Goal: Task Accomplishment & Management: Complete application form

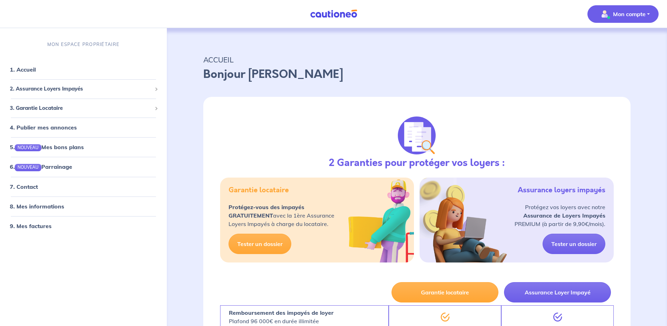
click at [632, 12] on p "Mon compte" at bounding box center [629, 14] width 33 height 8
click at [28, 67] on link "1. Accueil" at bounding box center [23, 69] width 26 height 7
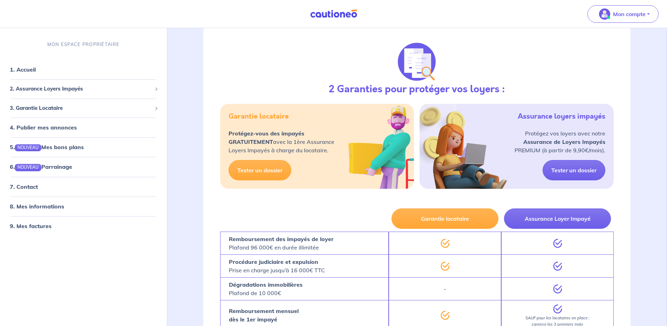
scroll to position [71, 0]
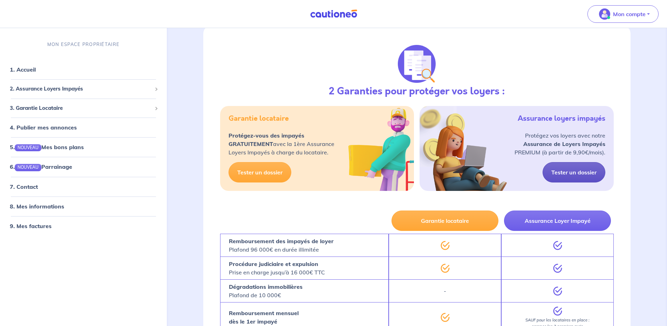
click at [585, 172] on link "Tester un dossier" at bounding box center [574, 172] width 63 height 20
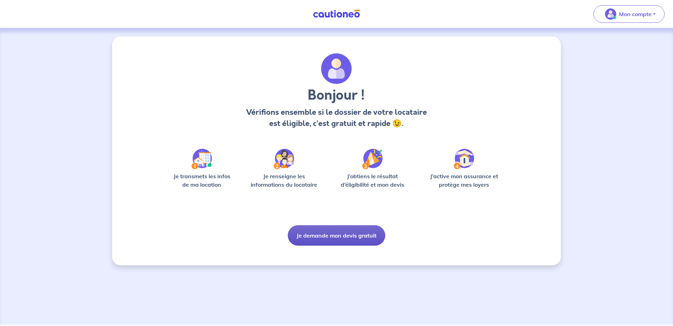
click at [346, 234] on button "Je demande mon devis gratuit" at bounding box center [336, 235] width 97 height 20
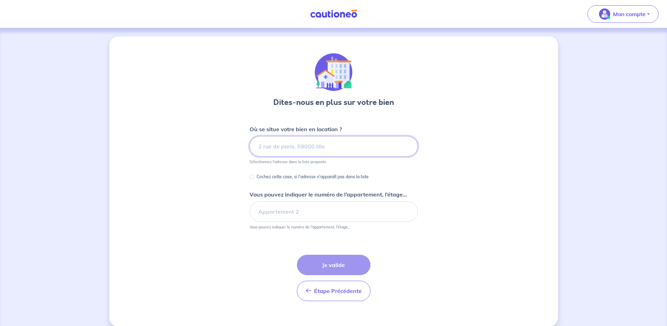
click at [333, 150] on input at bounding box center [334, 146] width 168 height 20
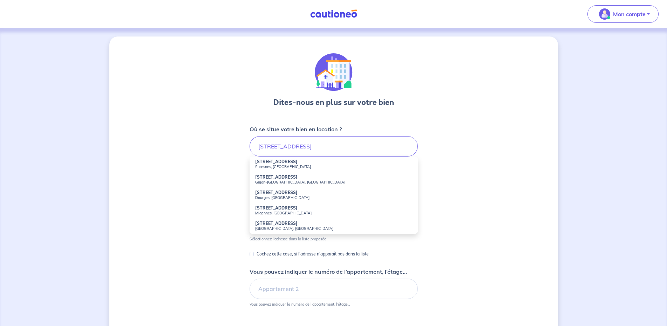
click at [284, 226] on small "[GEOGRAPHIC_DATA], [GEOGRAPHIC_DATA]" at bounding box center [333, 228] width 157 height 5
type input "[STREET_ADDRESS]"
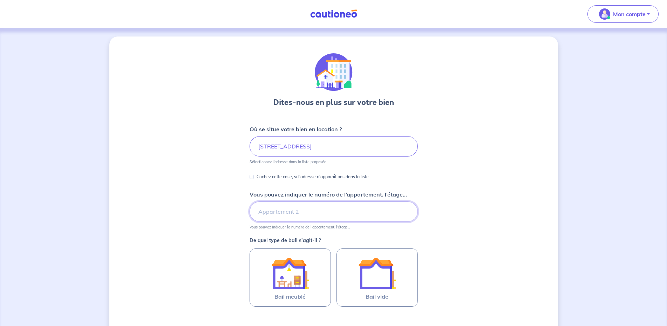
click at [301, 206] on input "Vous pouvez indiquer le numéro de l’appartement, l’étage..." at bounding box center [334, 211] width 168 height 20
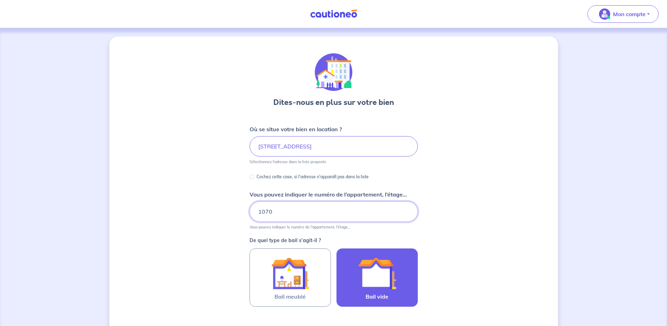
type input "1070"
click at [375, 273] on img at bounding box center [377, 273] width 38 height 38
click at [0, 0] on input "Bail vide" at bounding box center [0, 0] width 0 height 0
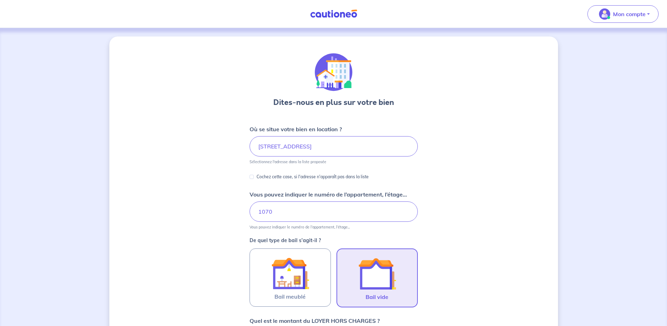
scroll to position [175, 0]
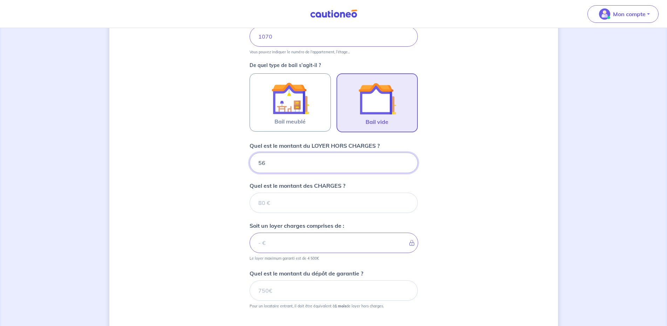
type input "560"
click at [294, 205] on input "Quel est le montant des CHARGES ?" at bounding box center [334, 202] width 168 height 20
type input "75"
type input "635"
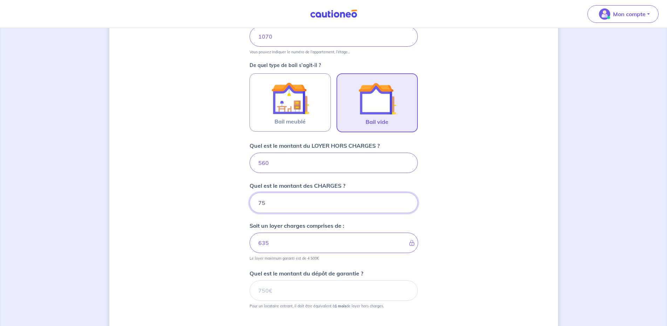
scroll to position [246, 0]
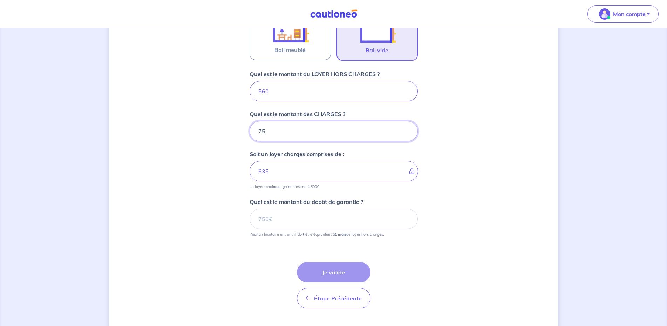
type input "75"
drag, startPoint x: 307, startPoint y: 221, endPoint x: 231, endPoint y: 223, distance: 76.4
click at [250, 223] on input "Quel est le montant du dépôt de garantie ?" at bounding box center [334, 219] width 168 height 20
type input "560"
click at [339, 274] on button "Je valide" at bounding box center [334, 272] width 74 height 20
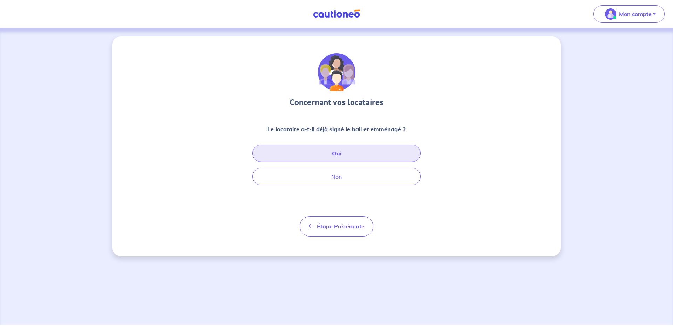
click at [329, 149] on button "Oui" at bounding box center [336, 153] width 168 height 18
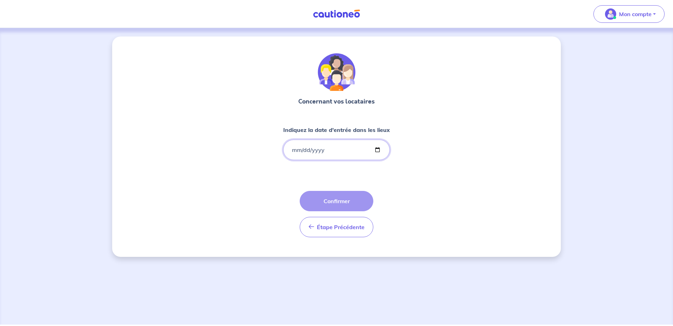
click at [292, 149] on input "Indiquez la date d'entrée dans les lieux" at bounding box center [336, 149] width 107 height 20
type input "[DATE]"
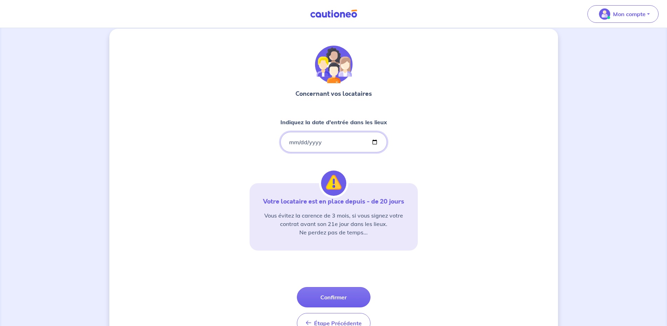
scroll to position [43, 0]
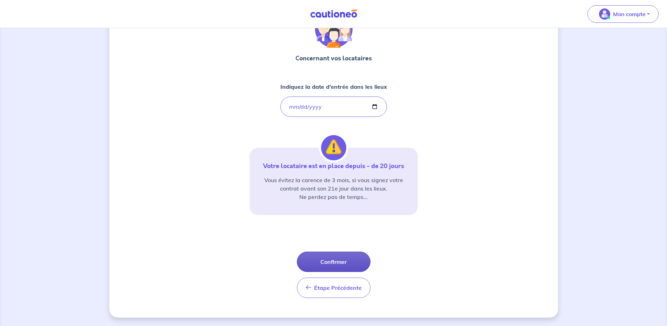
click at [336, 261] on button "Confirmer" at bounding box center [334, 261] width 74 height 20
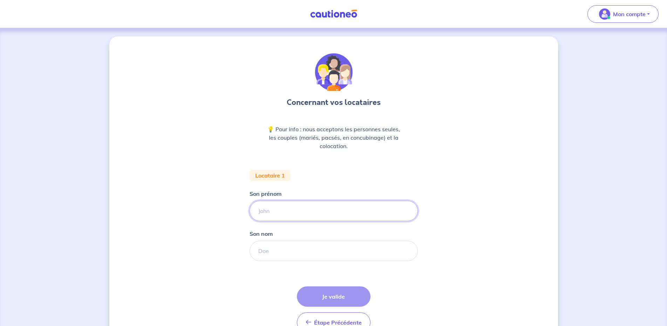
click at [307, 215] on input "Son prénom" at bounding box center [334, 210] width 168 height 20
type input "[PERSON_NAME]"
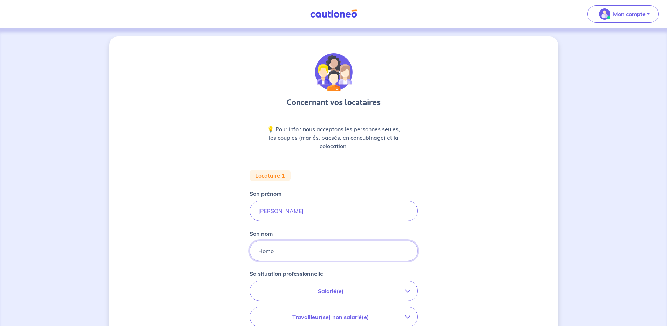
type input "Homo"
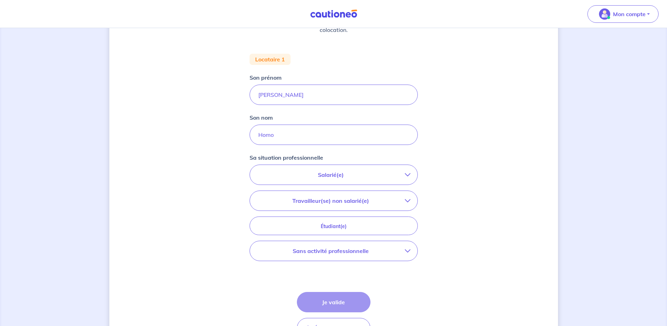
scroll to position [143, 0]
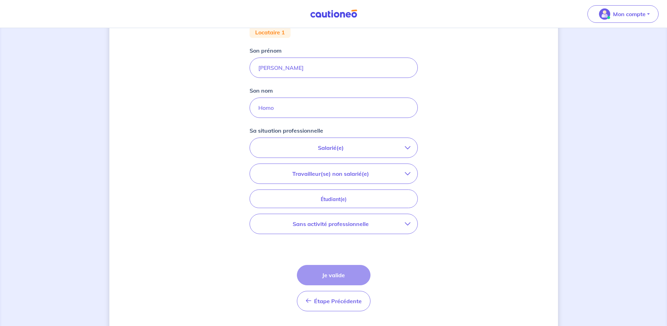
click at [333, 149] on p "Salarié(e)" at bounding box center [331, 147] width 148 height 8
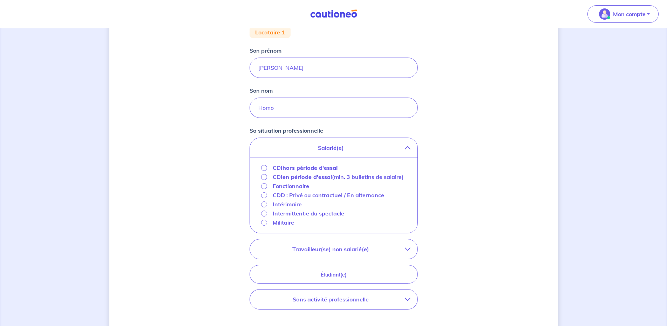
click at [289, 190] on p "Fonctionnaire" at bounding box center [291, 186] width 36 height 8
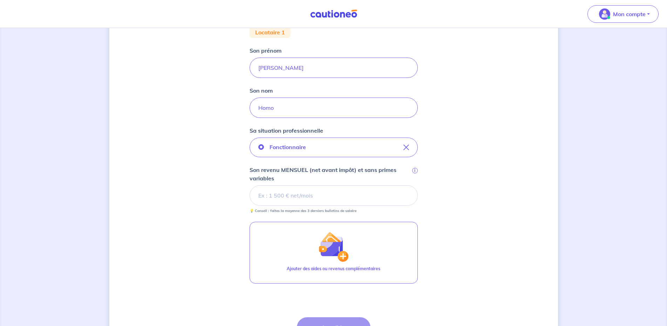
click at [289, 194] on input "Son revenu MENSUEL (net avant impôt) et sans primes variables i" at bounding box center [334, 195] width 168 height 20
click at [292, 194] on input "Son revenu MENSUEL (net avant impôt) et sans primes variables i" at bounding box center [334, 195] width 168 height 20
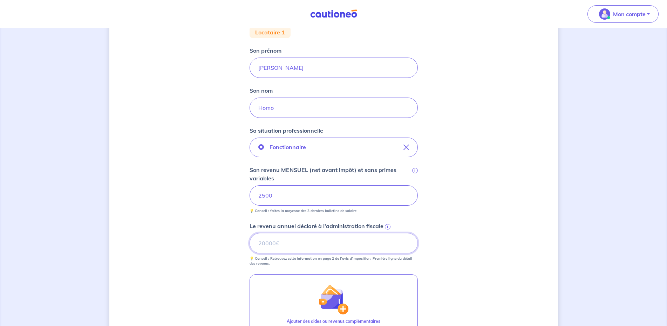
click at [323, 242] on input "Le revenu annuel déclaré à l'administration fiscale i" at bounding box center [334, 243] width 168 height 20
click at [287, 243] on input "Le revenu annuel déclaré à l'administration fiscale i" at bounding box center [334, 243] width 168 height 20
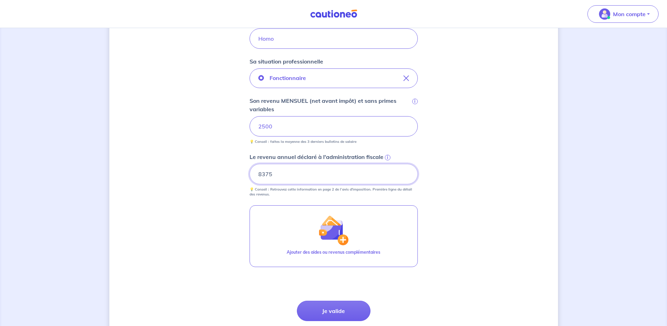
scroll to position [267, 0]
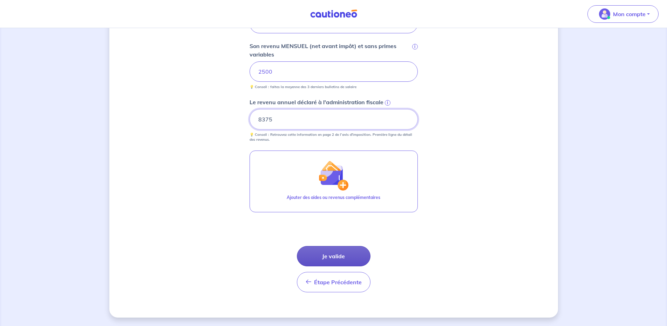
type input "8375"
click at [340, 250] on button "Je valide" at bounding box center [334, 256] width 74 height 20
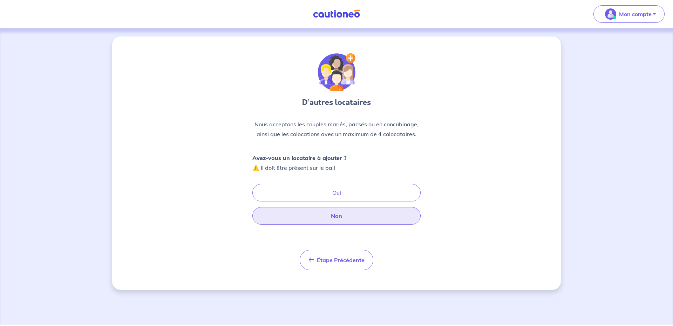
click at [341, 216] on button "Non" at bounding box center [336, 216] width 168 height 18
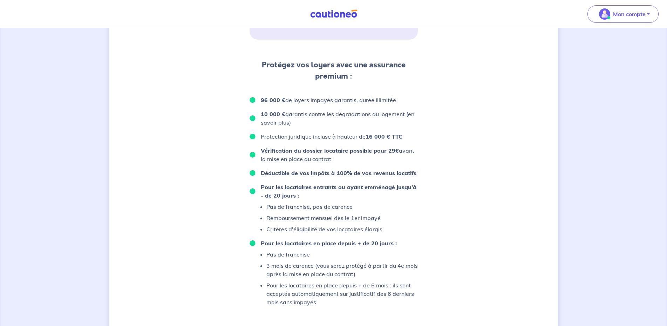
scroll to position [429, 0]
